Goal: Task Accomplishment & Management: Manage account settings

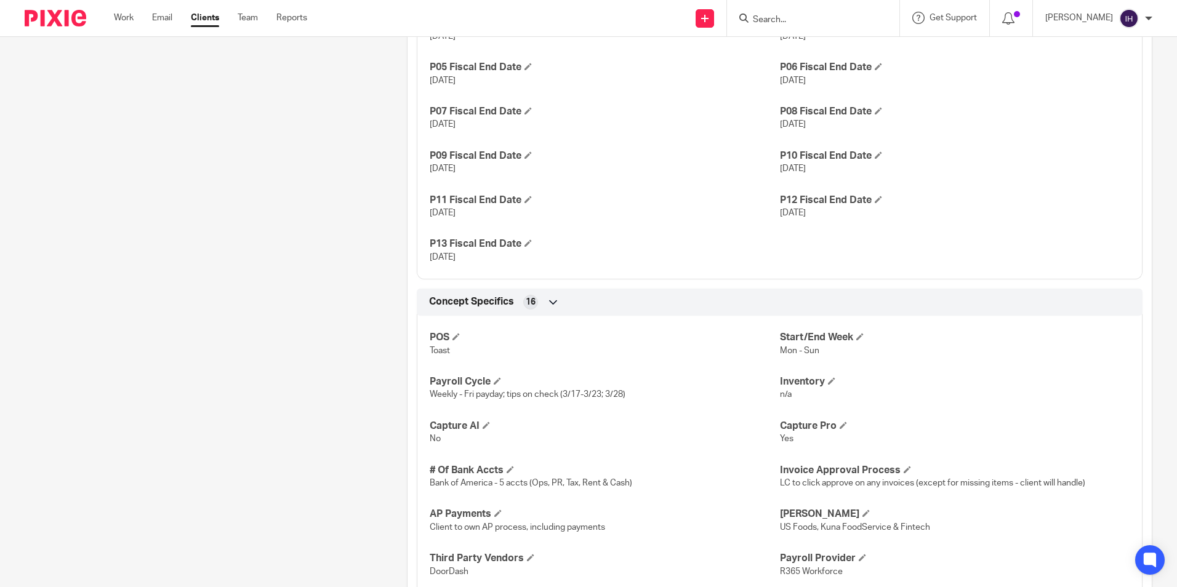
scroll to position [986, 0]
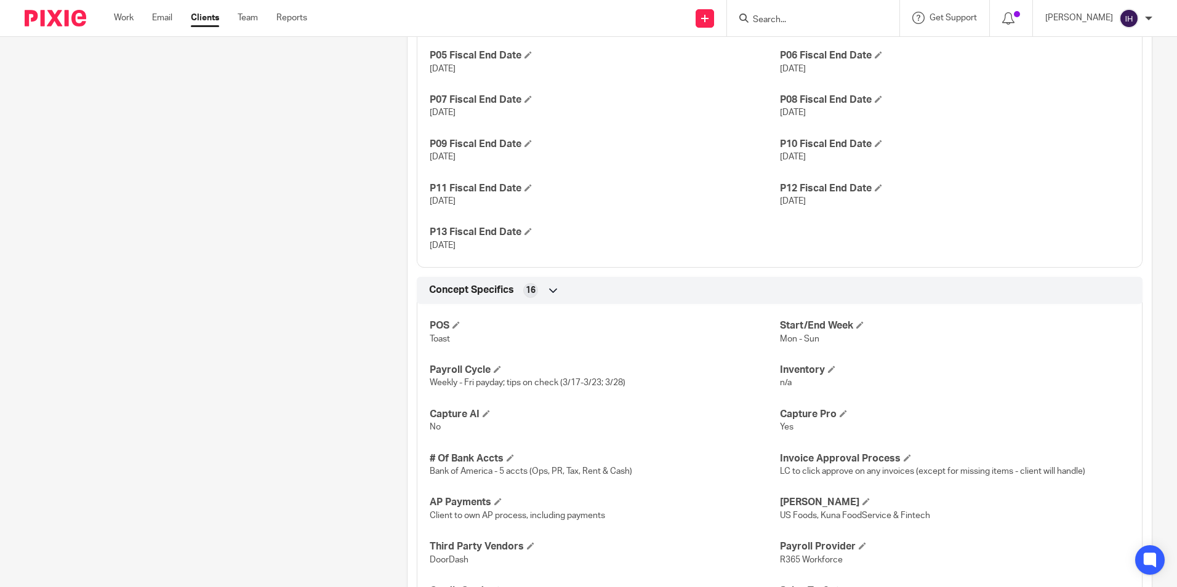
click at [821, 17] on input "Search" at bounding box center [806, 20] width 111 height 11
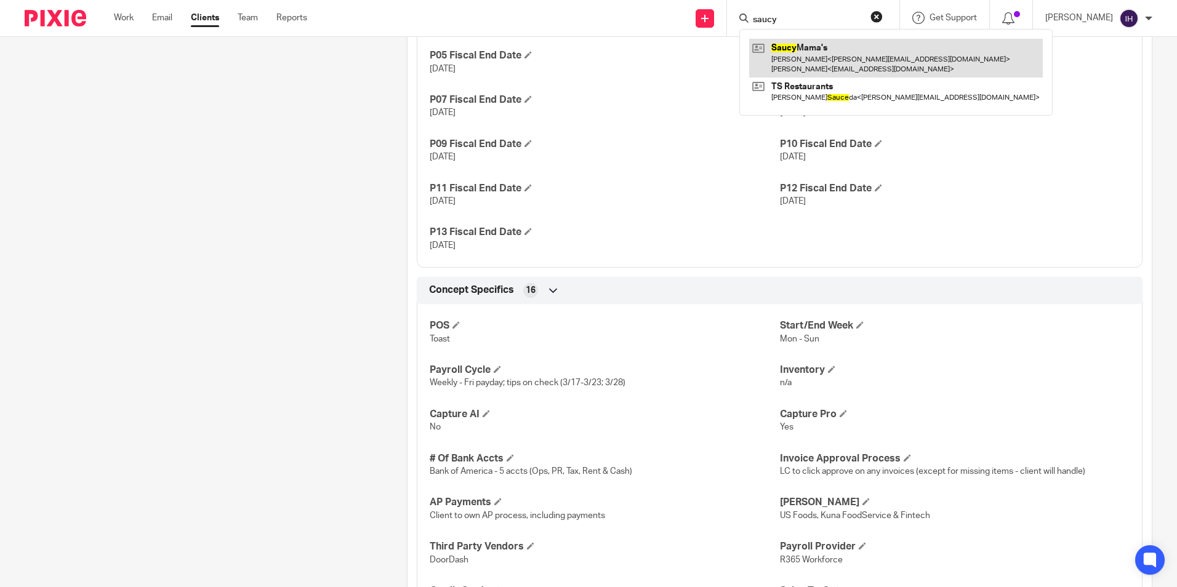
type input "saucy"
click at [821, 47] on link at bounding box center [896, 58] width 294 height 38
click at [825, 52] on link at bounding box center [896, 58] width 294 height 38
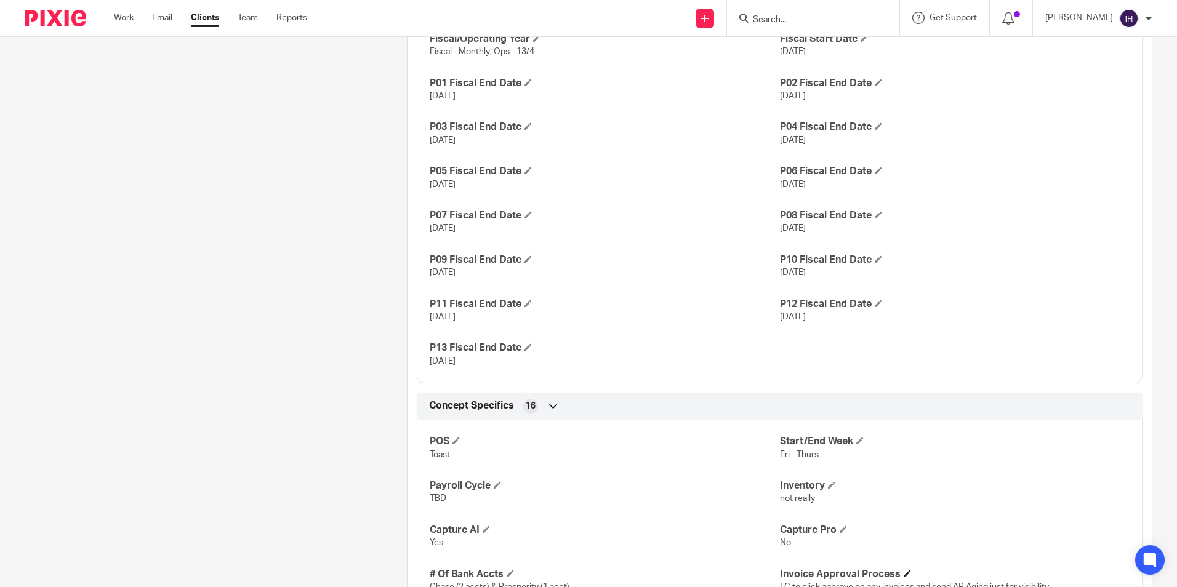
scroll to position [871, 0]
click at [34, 9] on div at bounding box center [51, 18] width 102 height 36
drag, startPoint x: 65, startPoint y: 13, endPoint x: 69, endPoint y: 22, distance: 10.2
click at [65, 13] on img at bounding box center [56, 18] width 62 height 17
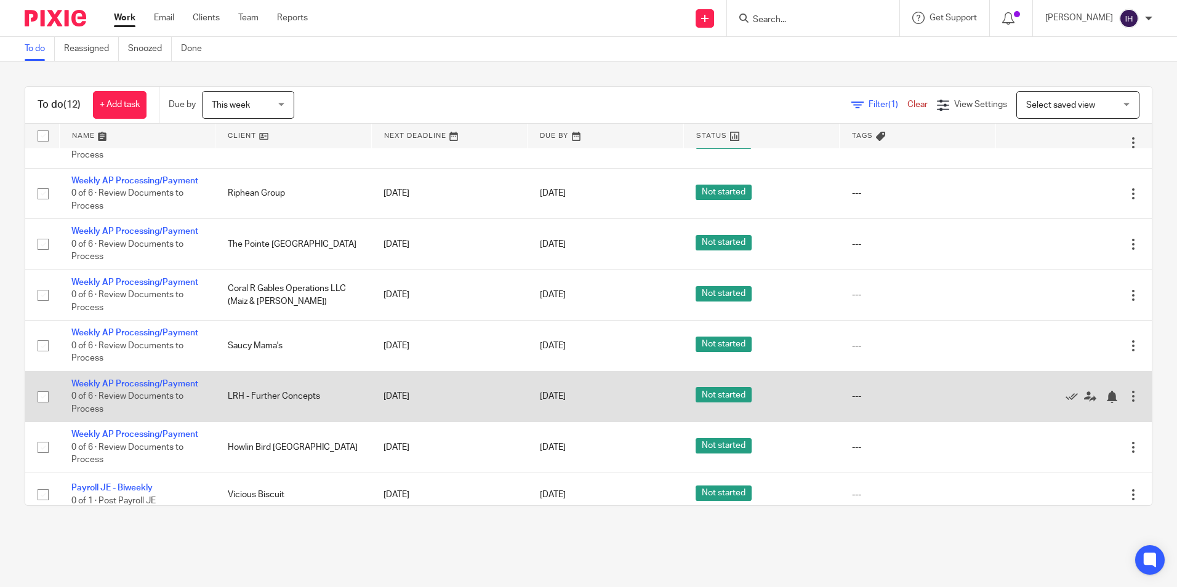
scroll to position [225, 0]
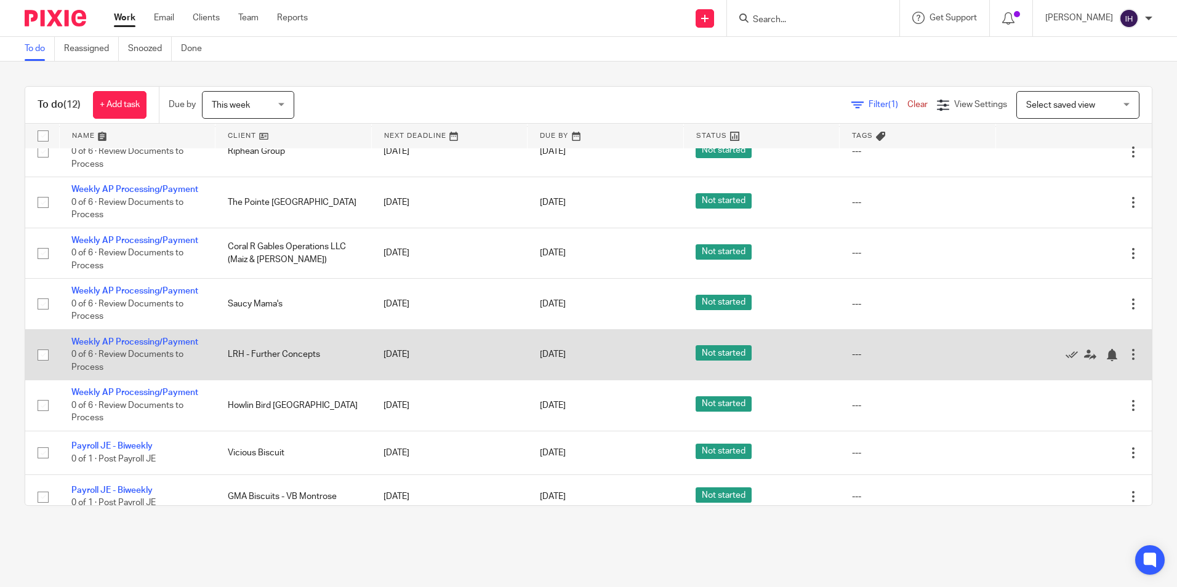
click at [38, 345] on input "checkbox" at bounding box center [42, 354] width 23 height 23
checkbox input "true"
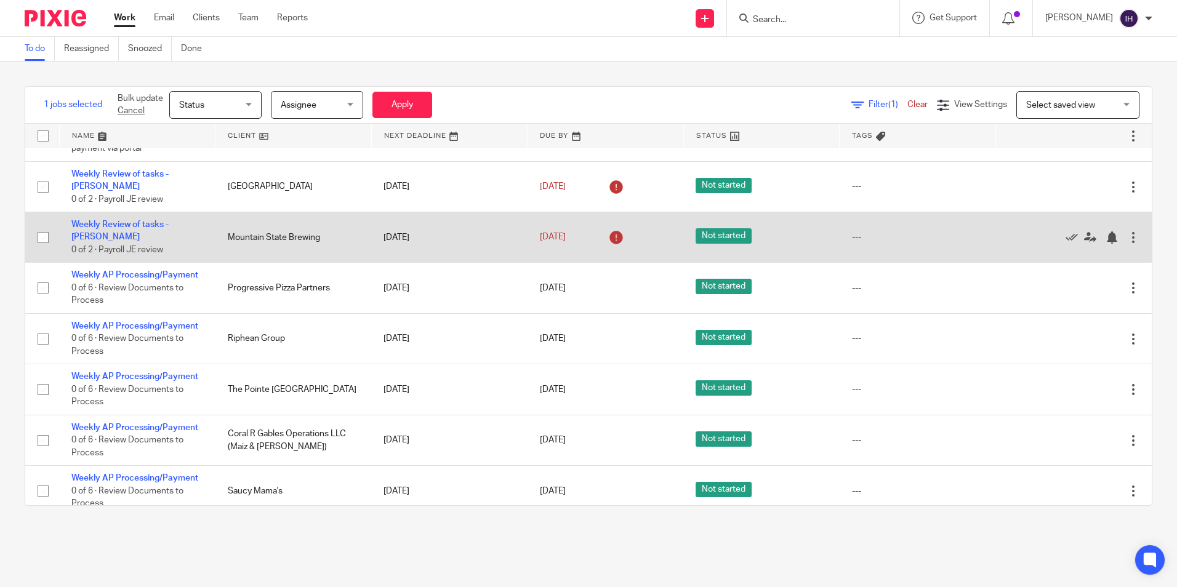
scroll to position [0, 0]
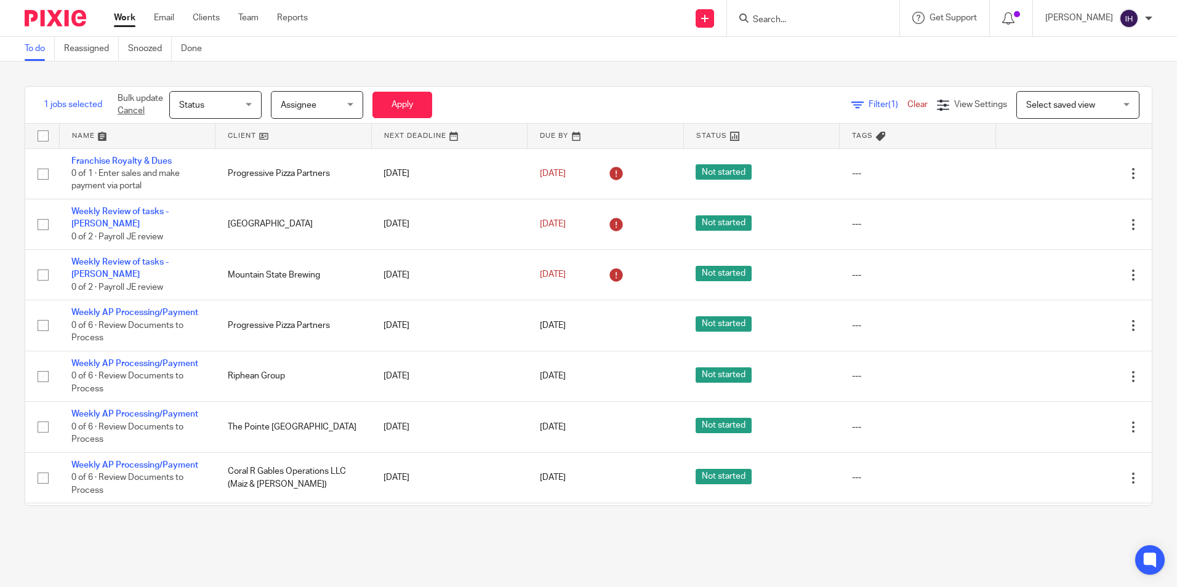
click at [220, 111] on span "Status" at bounding box center [211, 105] width 65 height 26
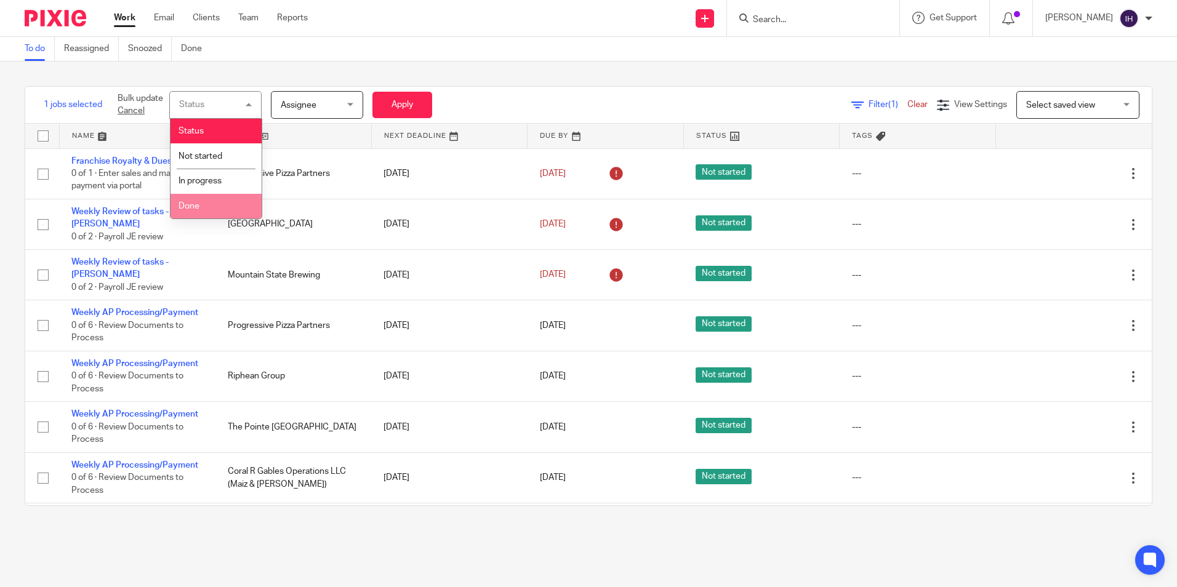
click at [224, 205] on li "Done" at bounding box center [215, 206] width 91 height 25
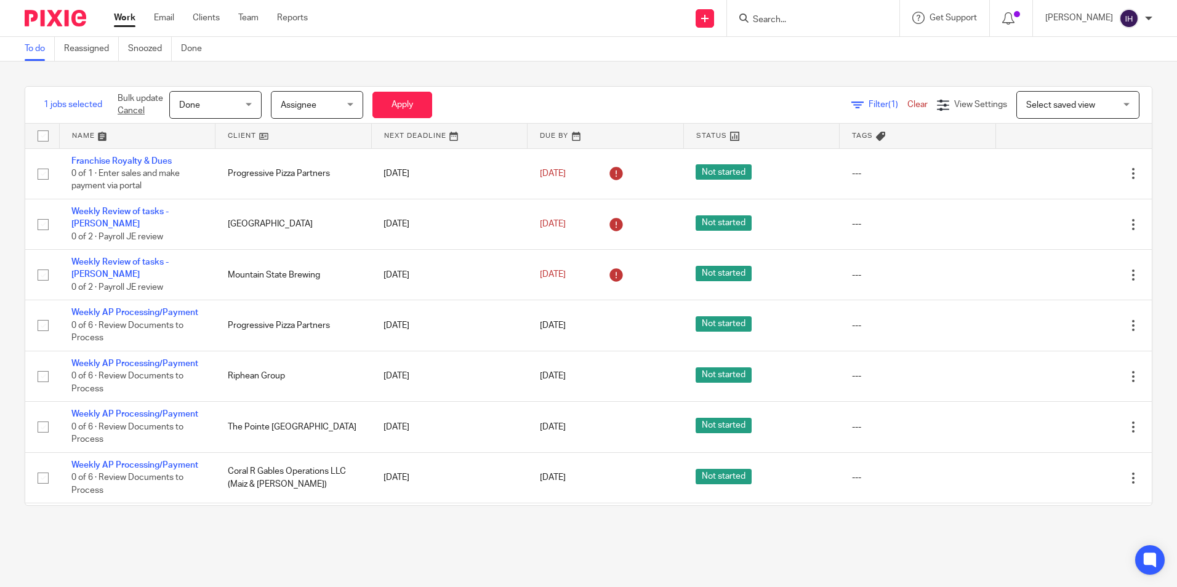
click at [298, 106] on span "Assignee" at bounding box center [299, 105] width 36 height 9
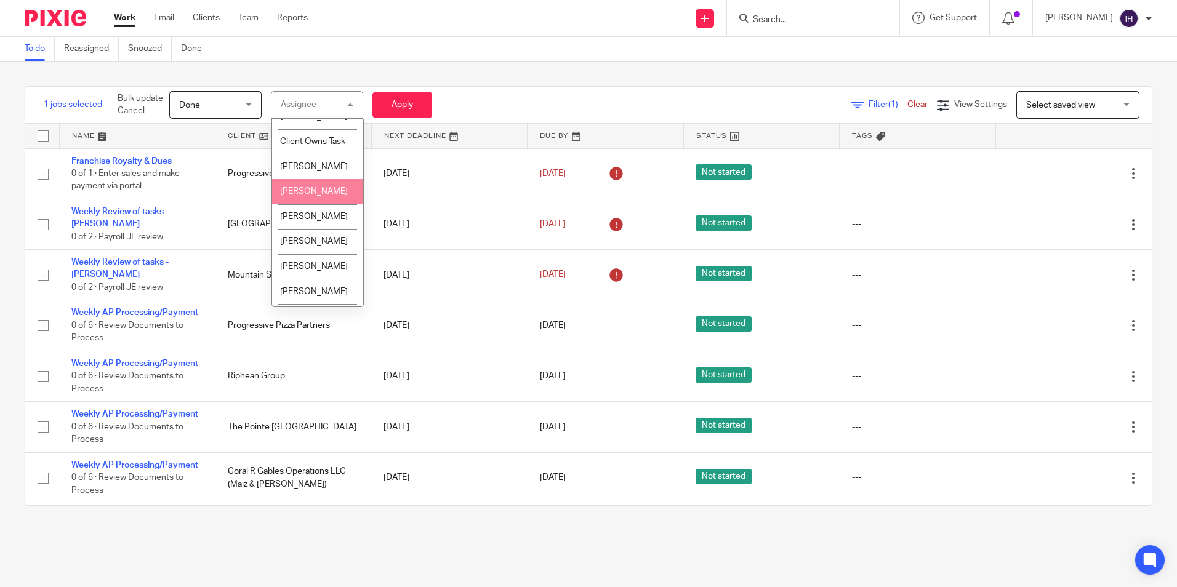
scroll to position [554, 0]
click at [310, 244] on span "[PERSON_NAME]" at bounding box center [314, 239] width 68 height 9
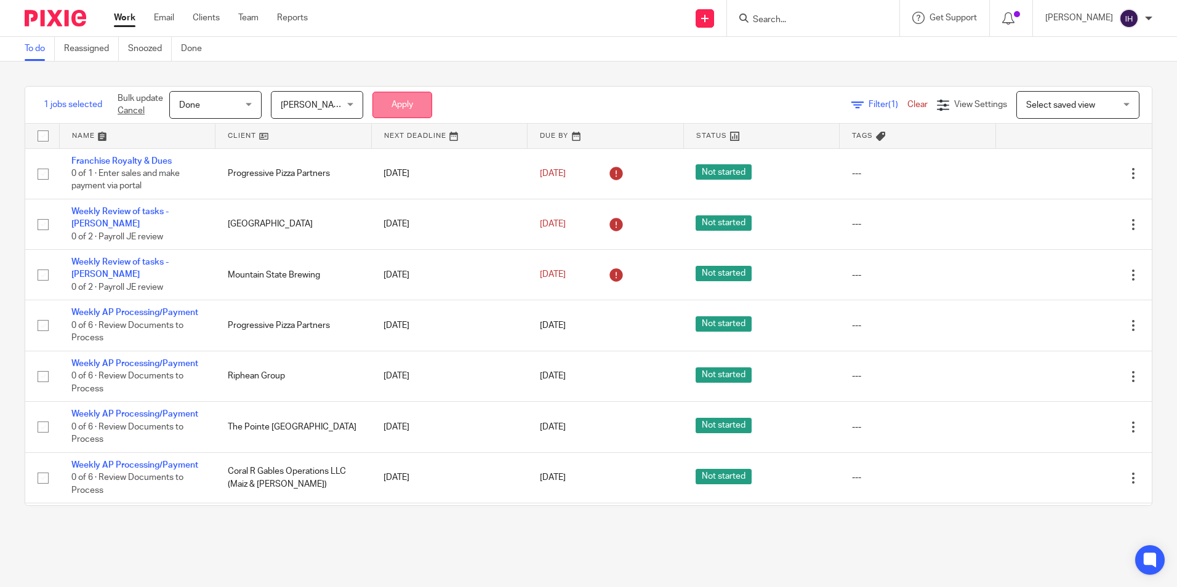
click at [379, 108] on button "Apply" at bounding box center [402, 105] width 60 height 26
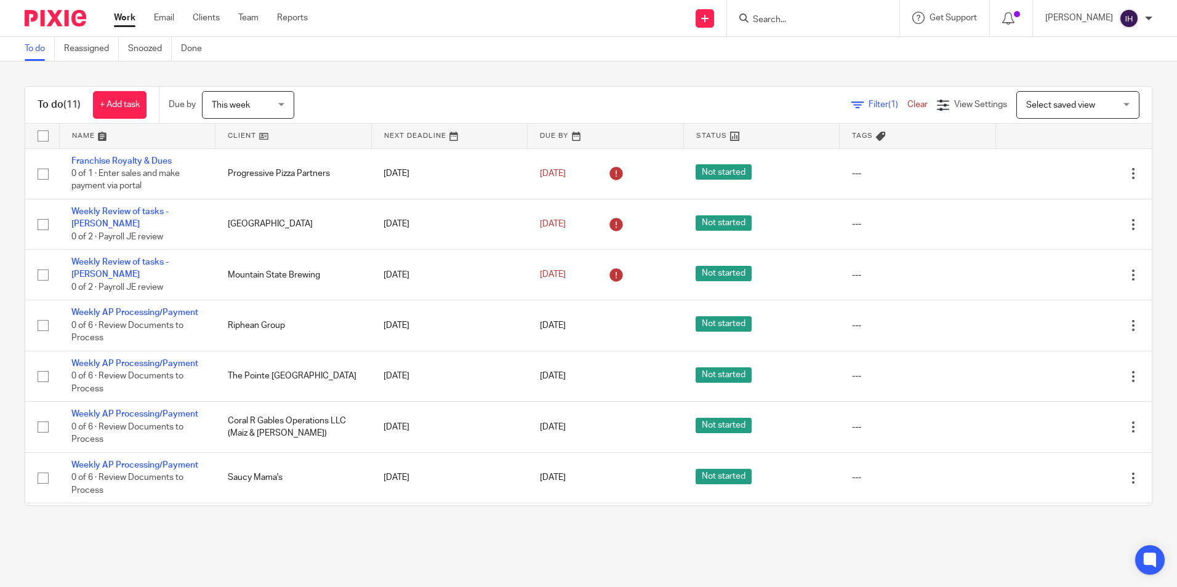
click at [777, 31] on div at bounding box center [813, 18] width 172 height 36
click at [779, 22] on input "Search" at bounding box center [806, 20] width 111 height 11
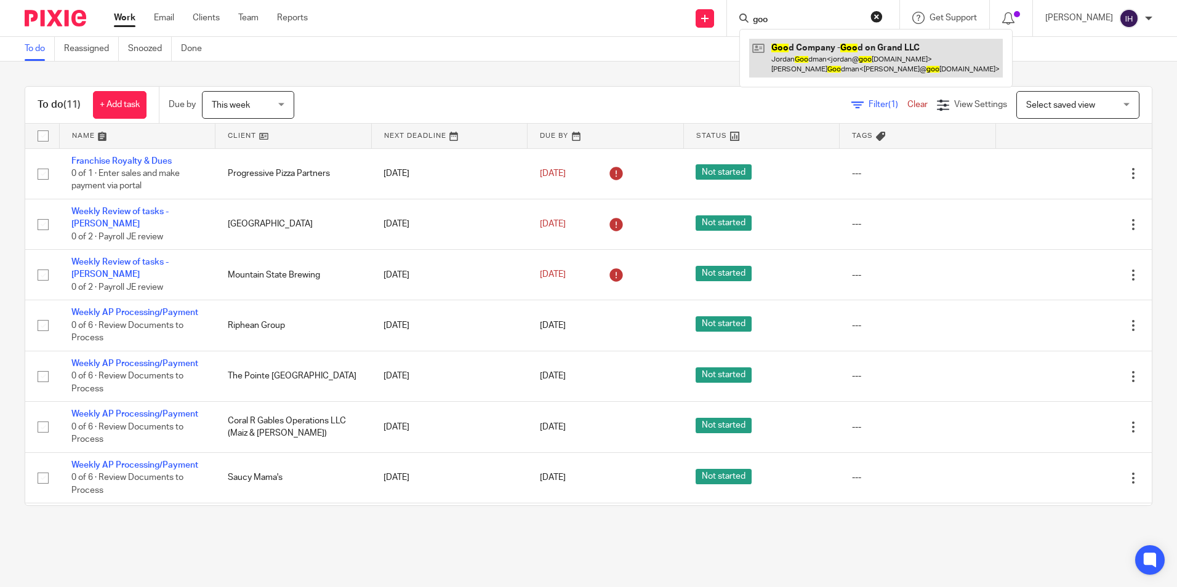
type input "goo"
click at [793, 50] on link at bounding box center [876, 58] width 254 height 38
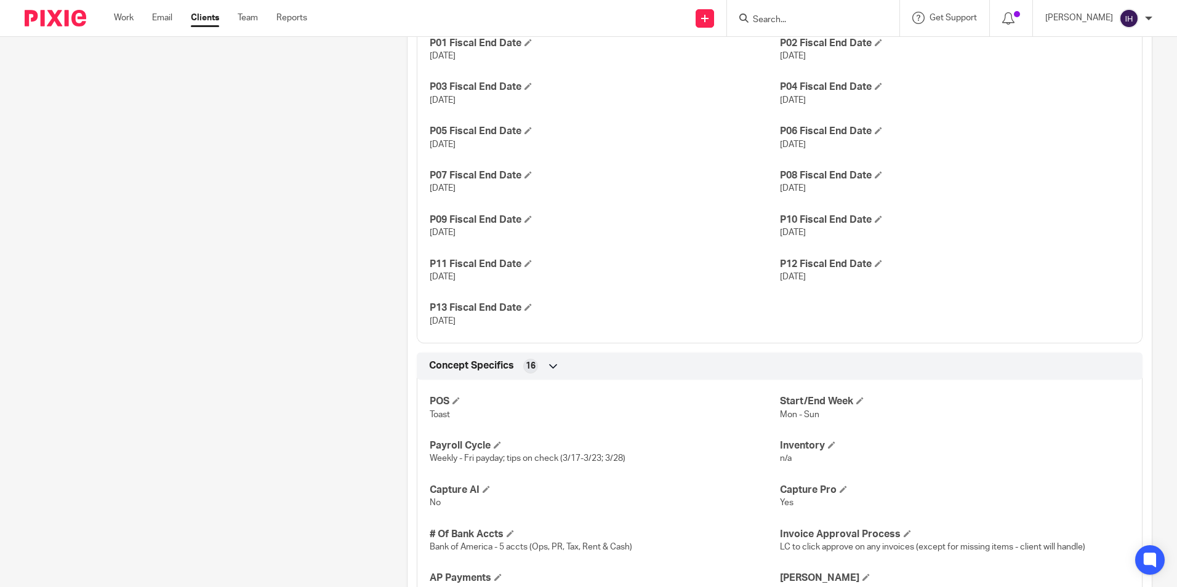
scroll to position [985, 0]
